Goal: Information Seeking & Learning: Learn about a topic

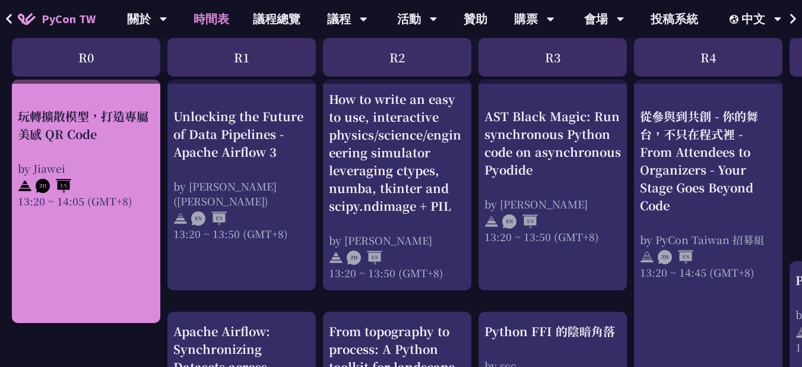
click at [110, 143] on div "玩轉擴散模型，打造專屬美感 QR Code by Jiawei 13:20 ~ 14:05 (GMT+8)" at bounding box center [86, 157] width 137 height 101
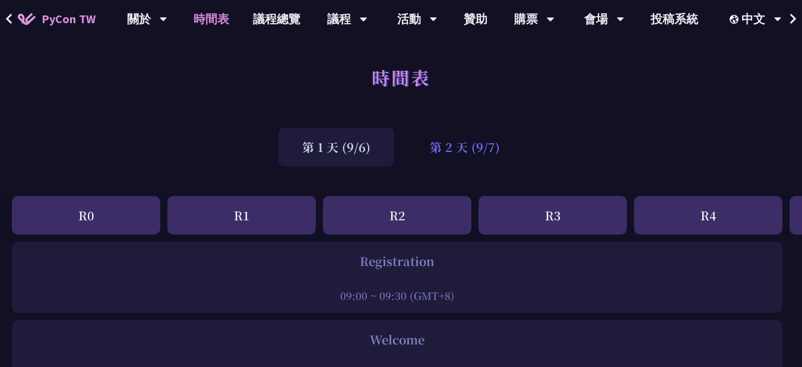
click at [475, 150] on div "第 2 天 (9/7)" at bounding box center [465, 147] width 118 height 39
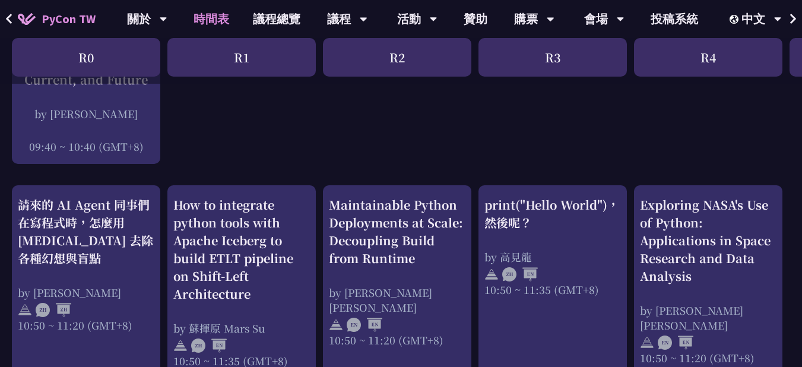
scroll to position [416, 0]
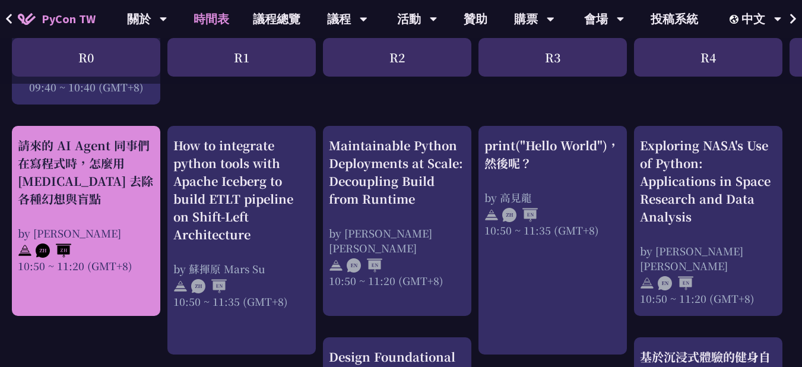
click at [57, 229] on div "by [PERSON_NAME]" at bounding box center [86, 233] width 137 height 15
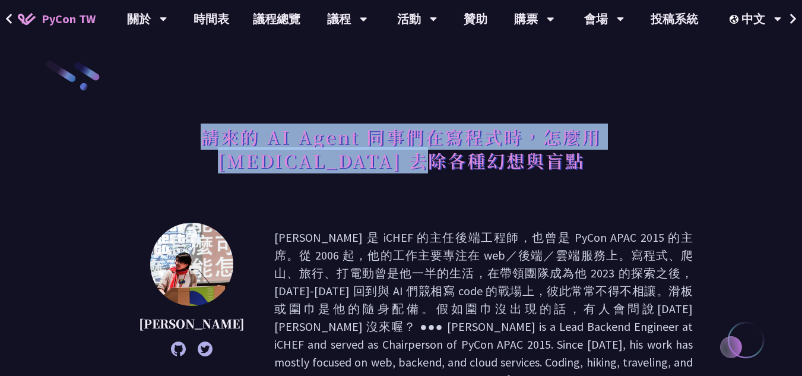
drag, startPoint x: 468, startPoint y: 163, endPoint x: 91, endPoint y: 142, distance: 377.7
copy h1 "請來的 AI Agent 同事們在寫程式時，怎麼用 [MEDICAL_DATA] 去除各種幻想與盲點"
